Goal: Task Accomplishment & Management: Manage account settings

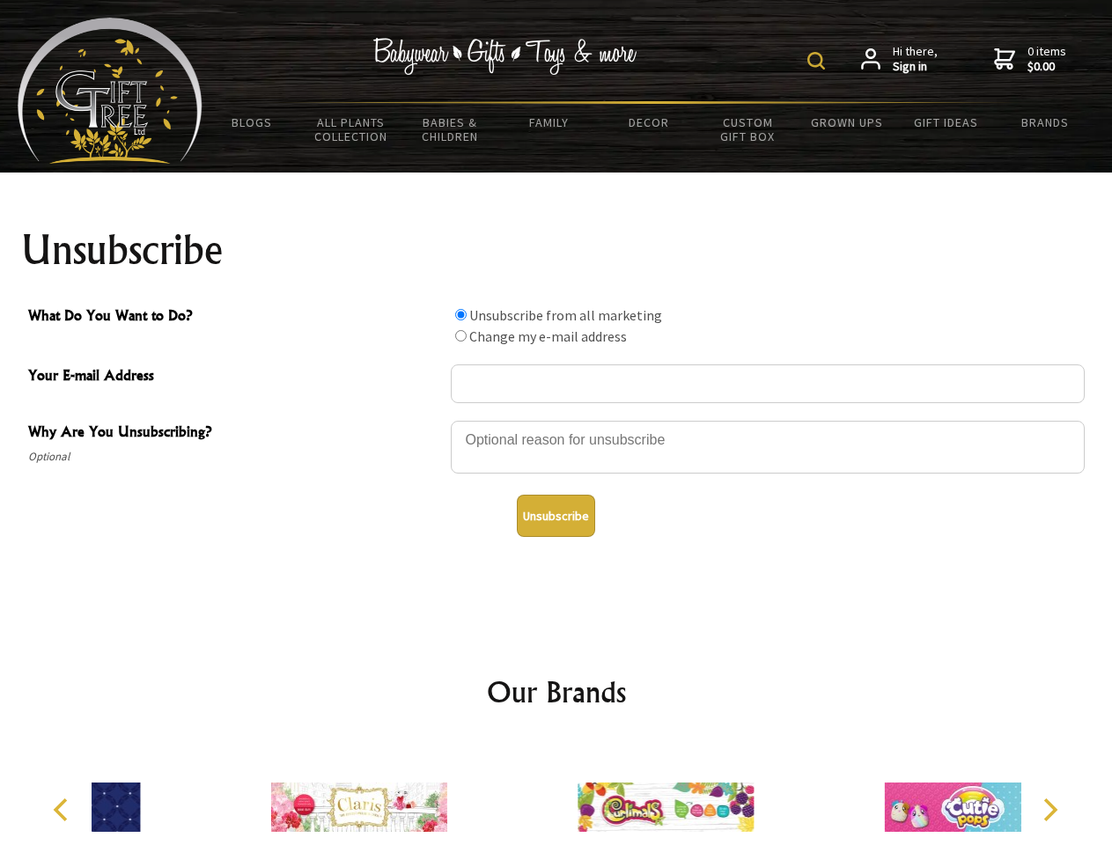
click at [819, 61] on img at bounding box center [816, 61] width 18 height 18
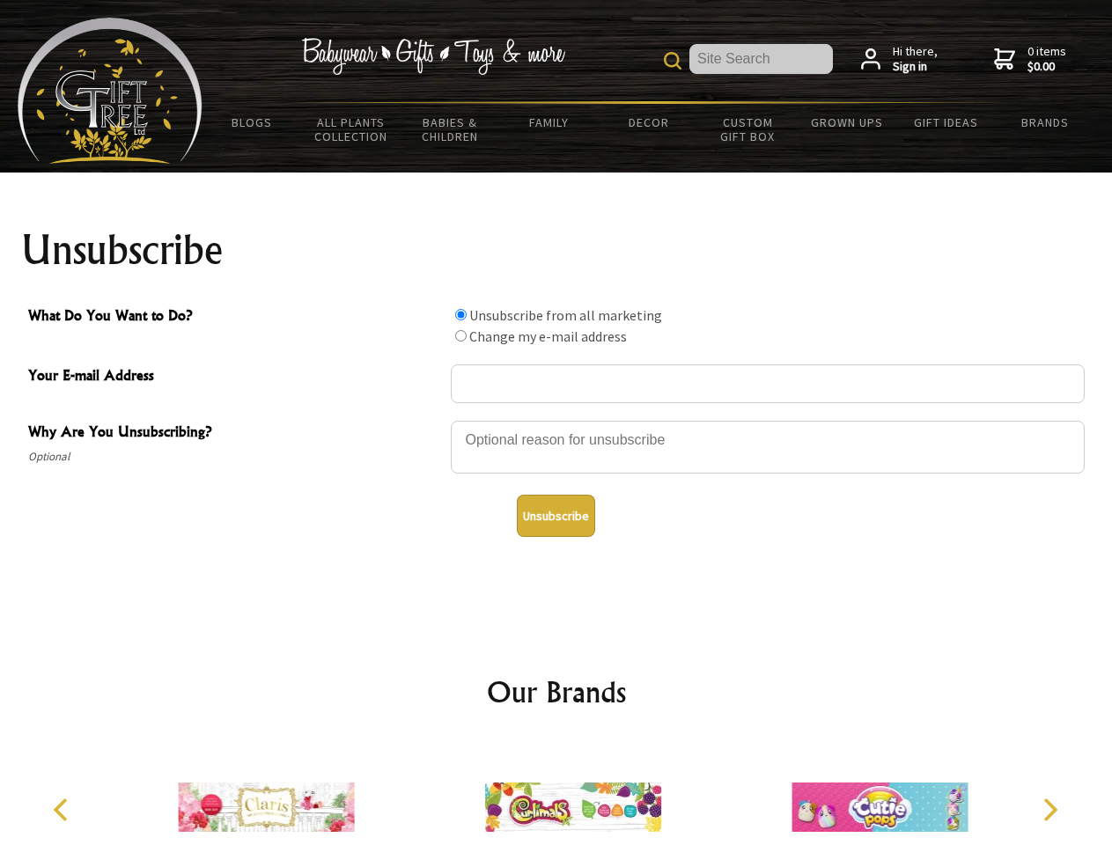
click at [557, 420] on div at bounding box center [768, 450] width 634 height 62
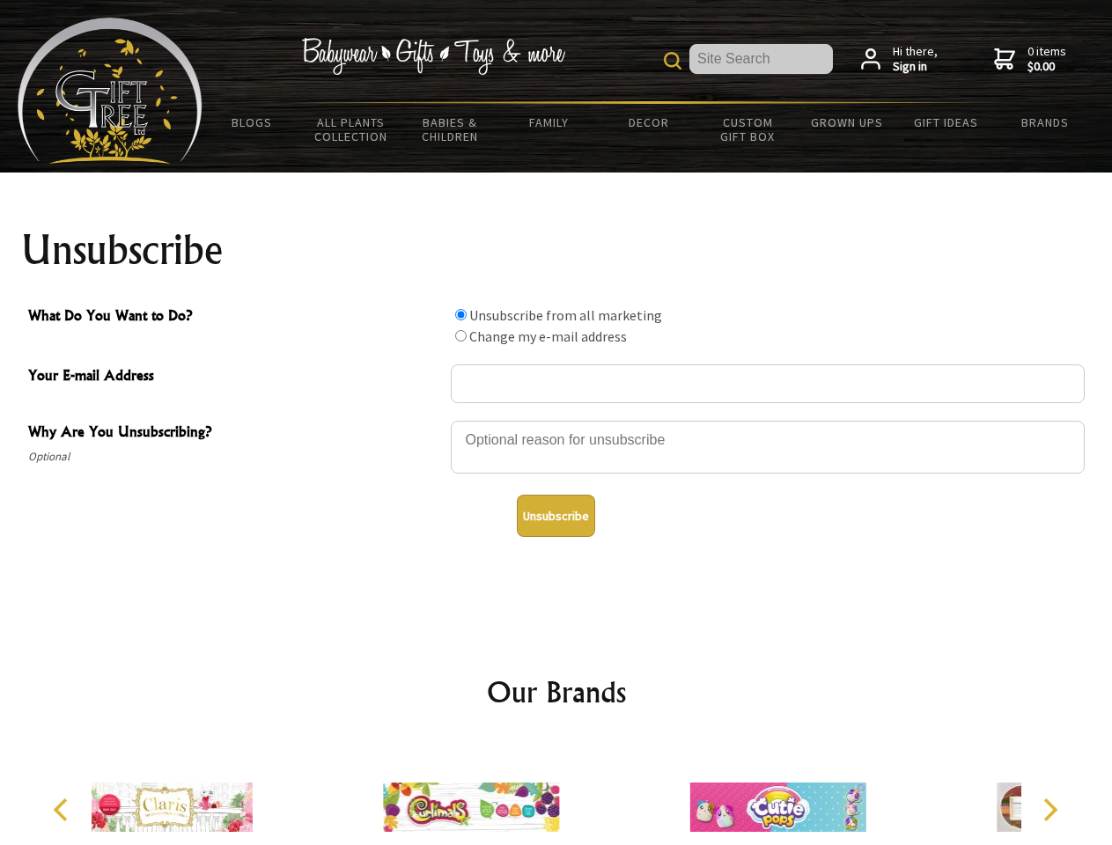
click at [461, 314] on input "What Do You Want to Do?" at bounding box center [460, 314] width 11 height 11
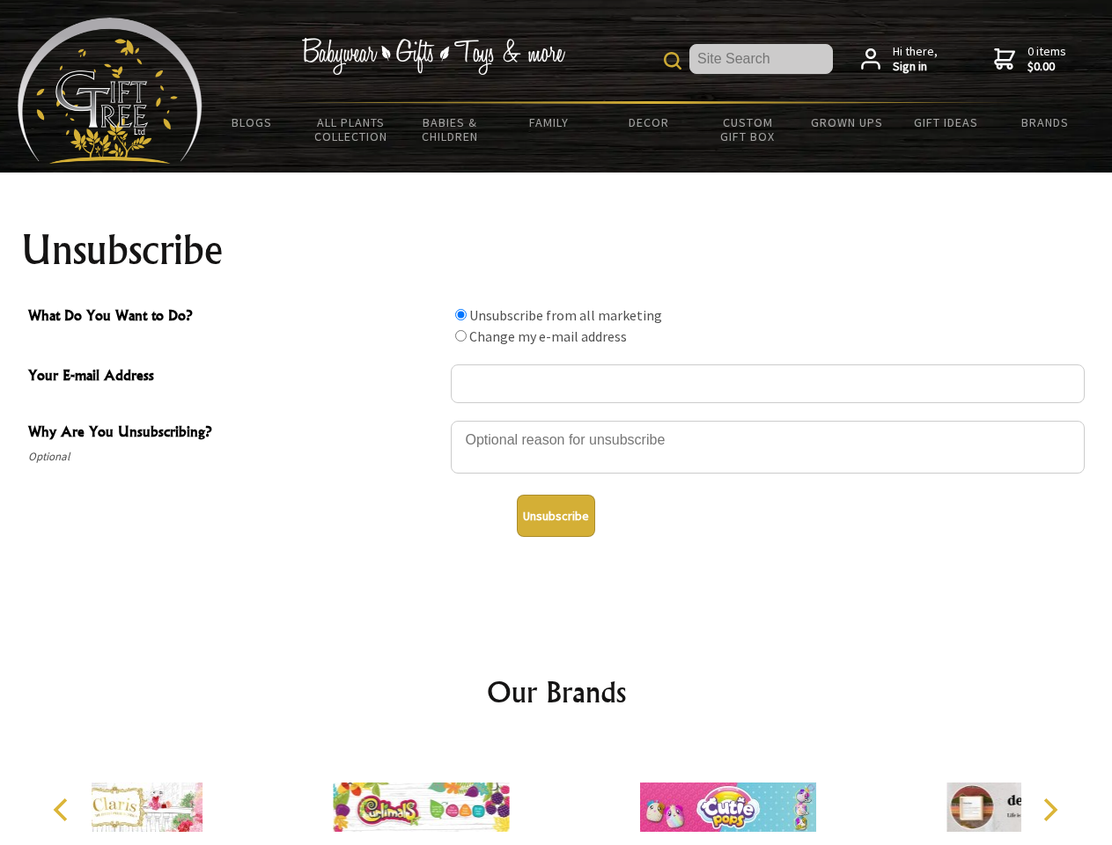
click at [461, 335] on input "What Do You Want to Do?" at bounding box center [460, 335] width 11 height 11
radio input "true"
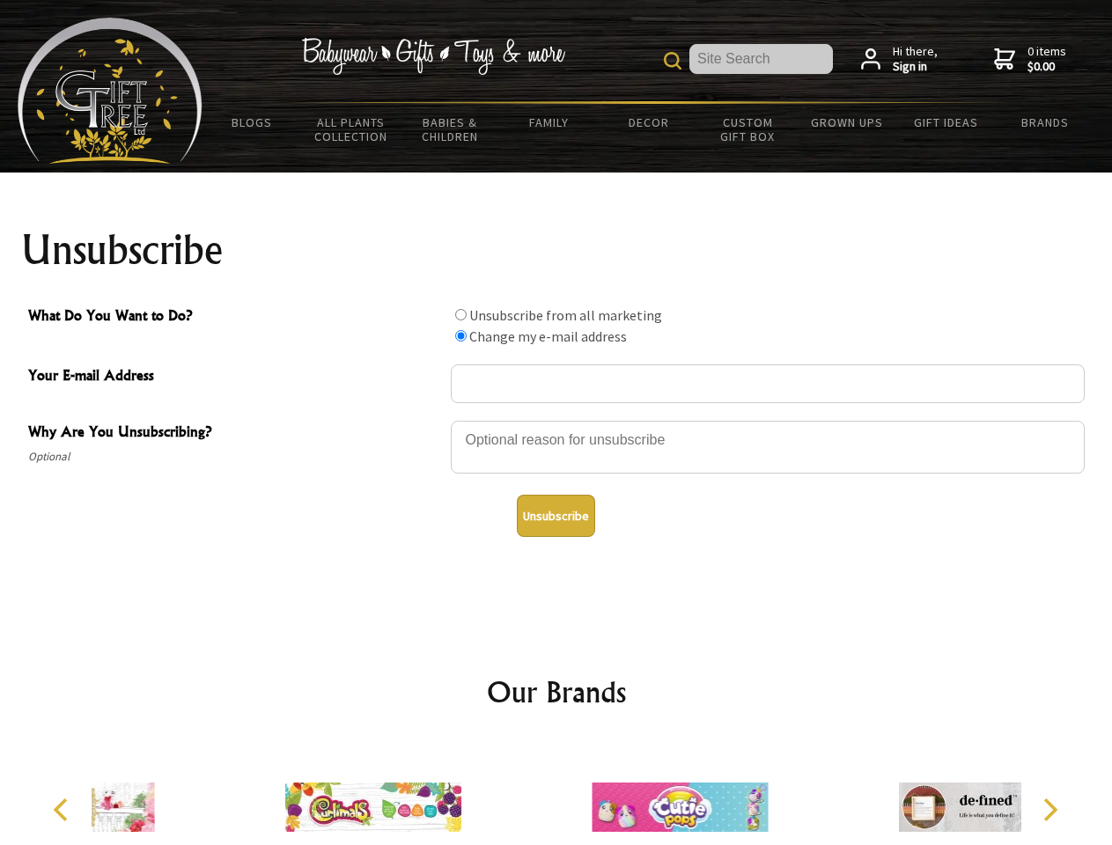
click at [556, 516] on button "Unsubscribe" at bounding box center [556, 516] width 78 height 42
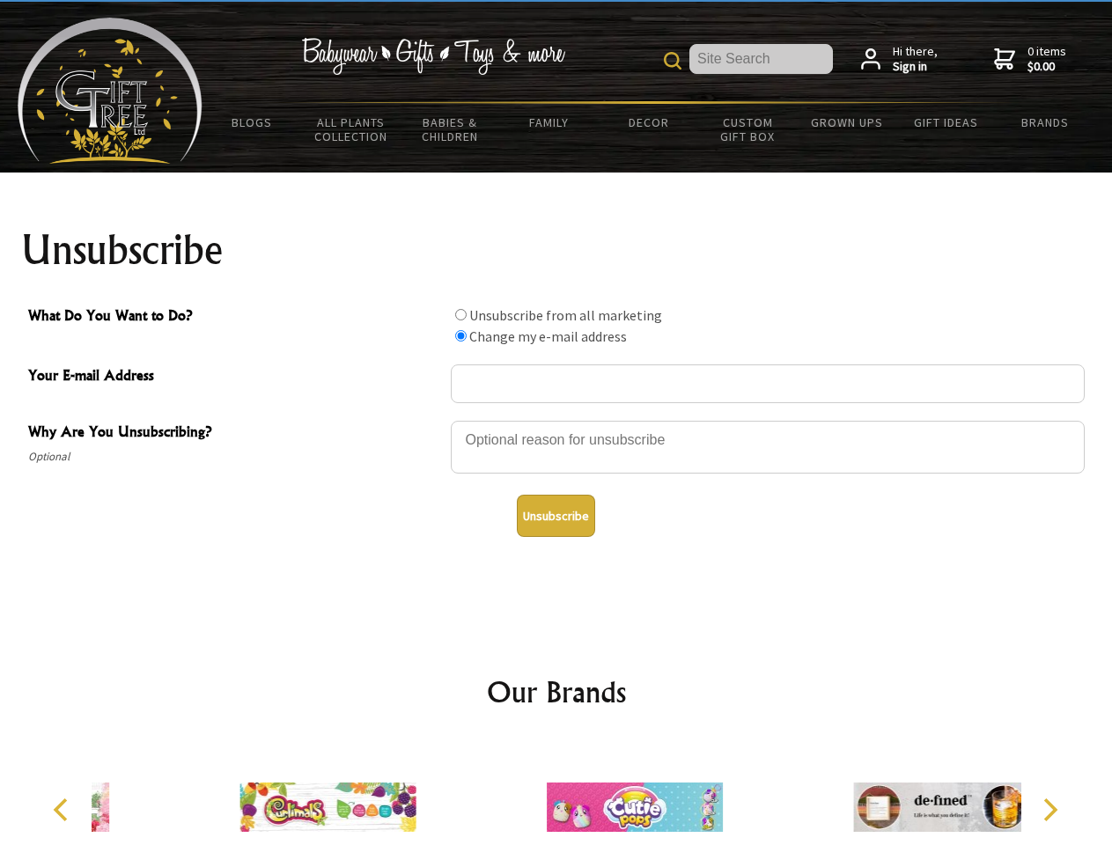
click at [557, 793] on img at bounding box center [635, 807] width 176 height 132
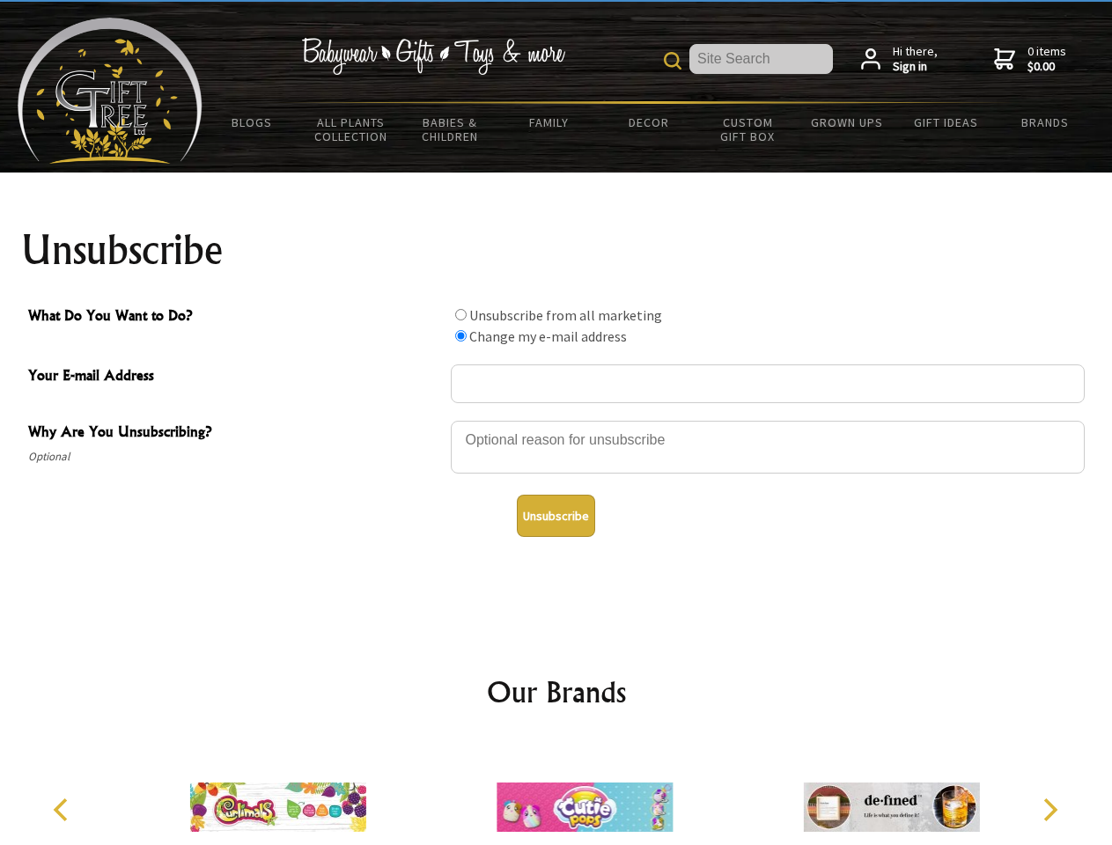
click at [63, 810] on icon "Previous" at bounding box center [62, 810] width 23 height 23
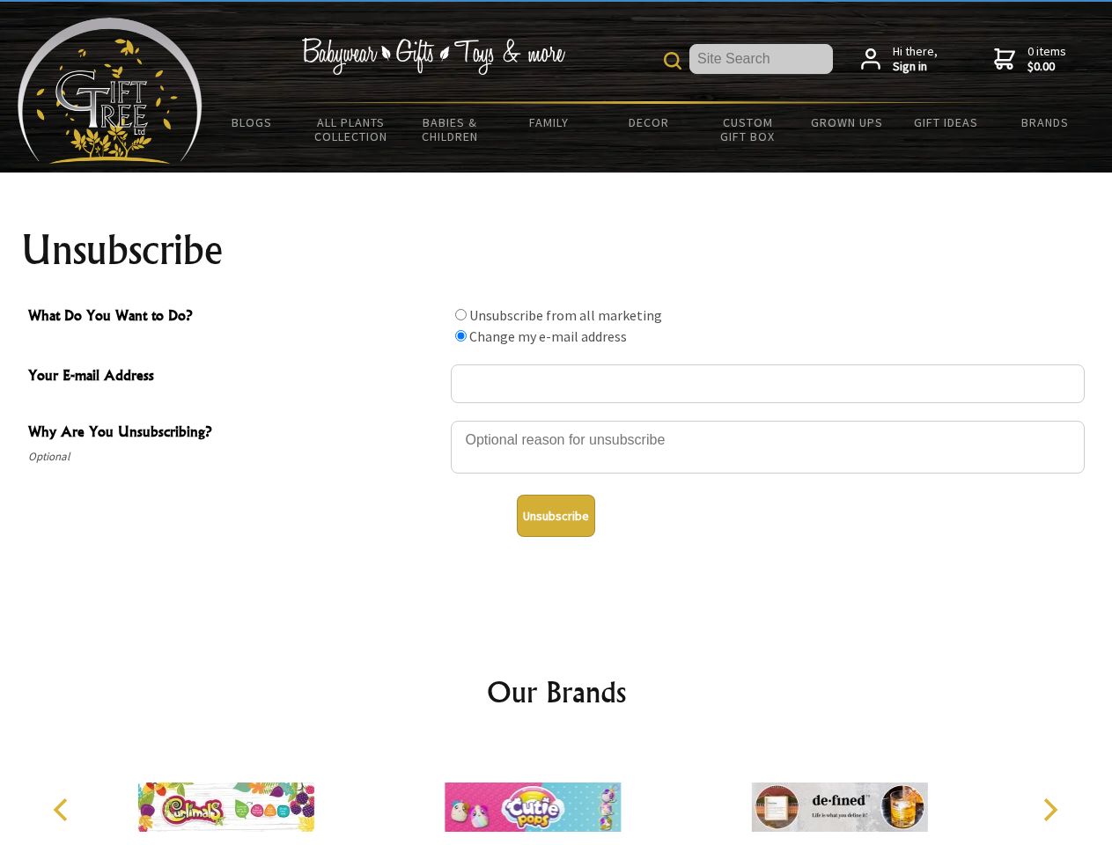
click at [1050, 810] on icon "Next" at bounding box center [1048, 810] width 23 height 23
